Goal: Task Accomplishment & Management: Manage account settings

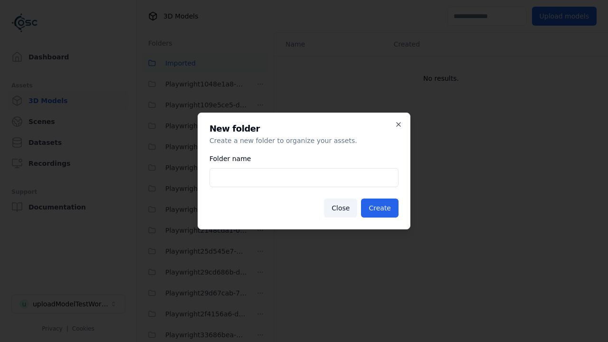
scroll to position [1588, 0]
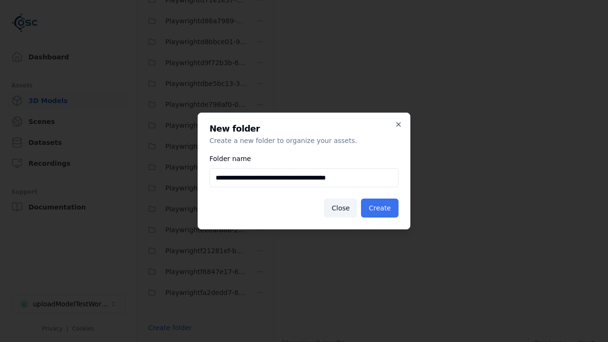
type input "**********"
click at [381, 208] on button "Create" at bounding box center [380, 208] width 38 height 19
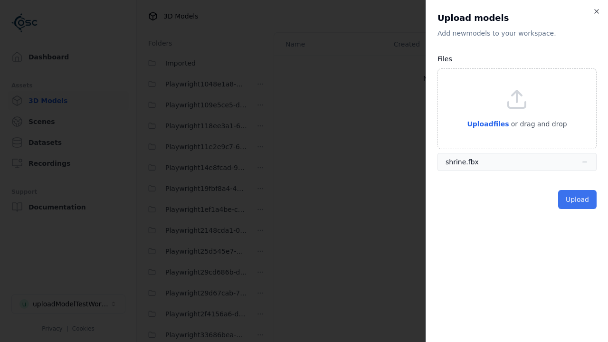
click at [578, 199] on button "Upload" at bounding box center [577, 199] width 38 height 19
